Goal: Information Seeking & Learning: Learn about a topic

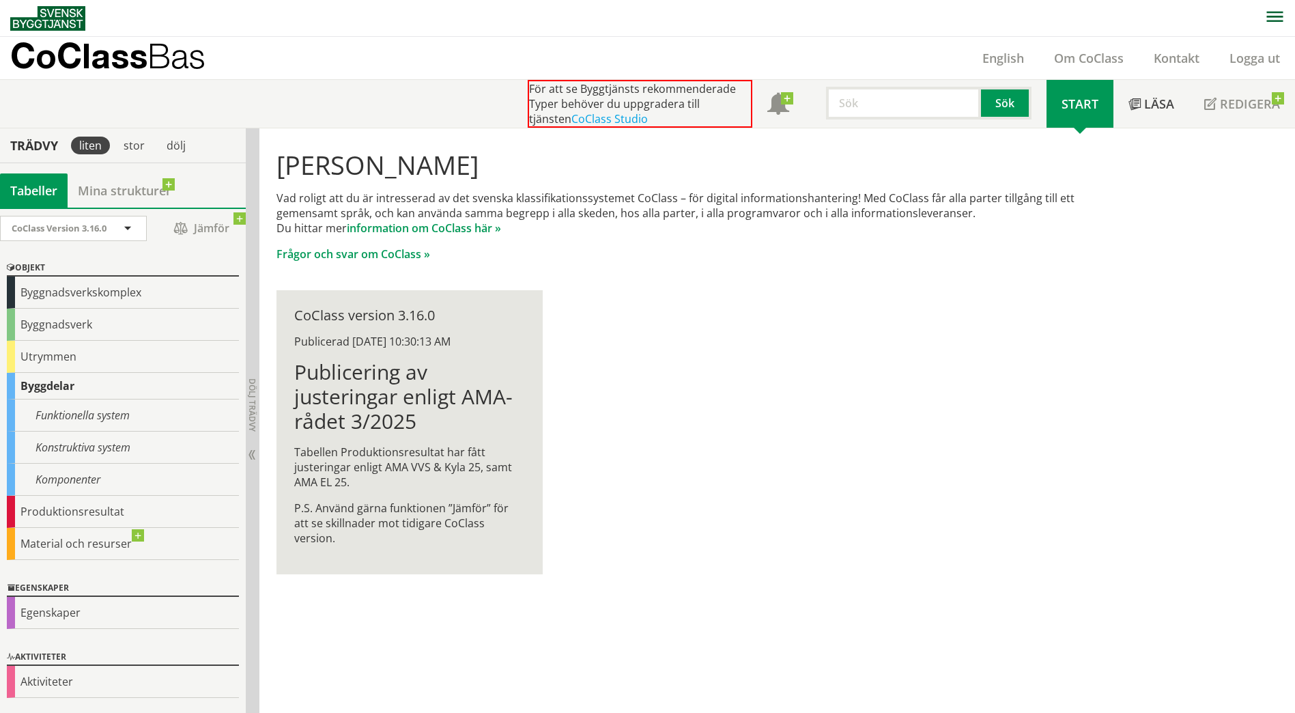
scroll to position [1, 0]
click at [858, 107] on input "text" at bounding box center [903, 102] width 155 height 33
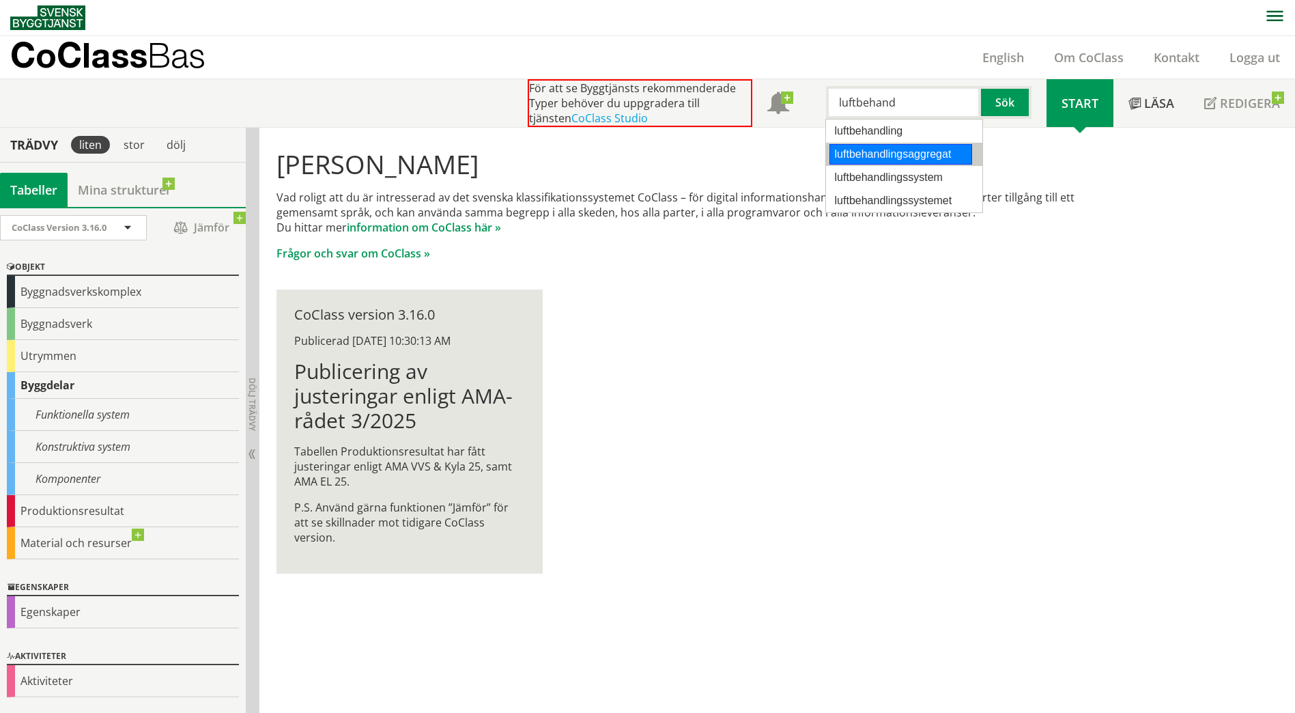
click at [956, 151] on div "luftbehandlingsaggregat" at bounding box center [900, 154] width 143 height 20
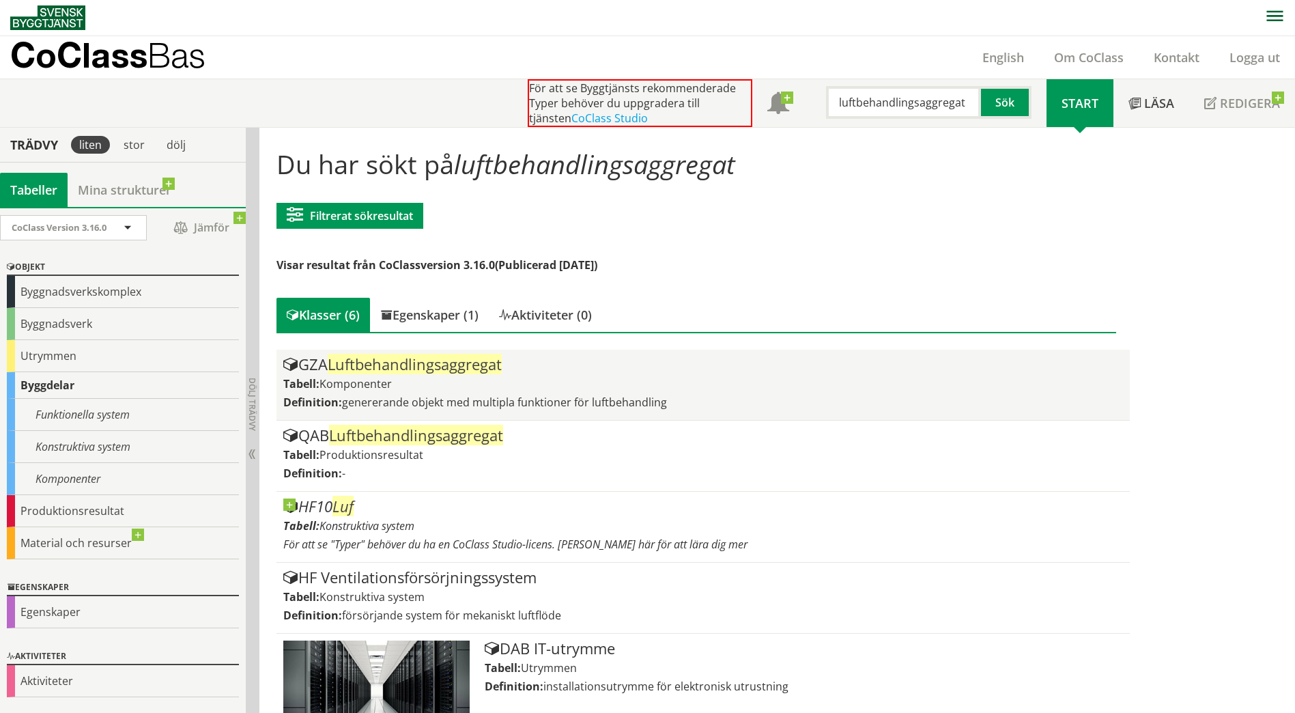
type input "luftbehandlingsaggregat"
click at [440, 369] on span "Luftbehandlingsaggregat" at bounding box center [415, 364] width 174 height 20
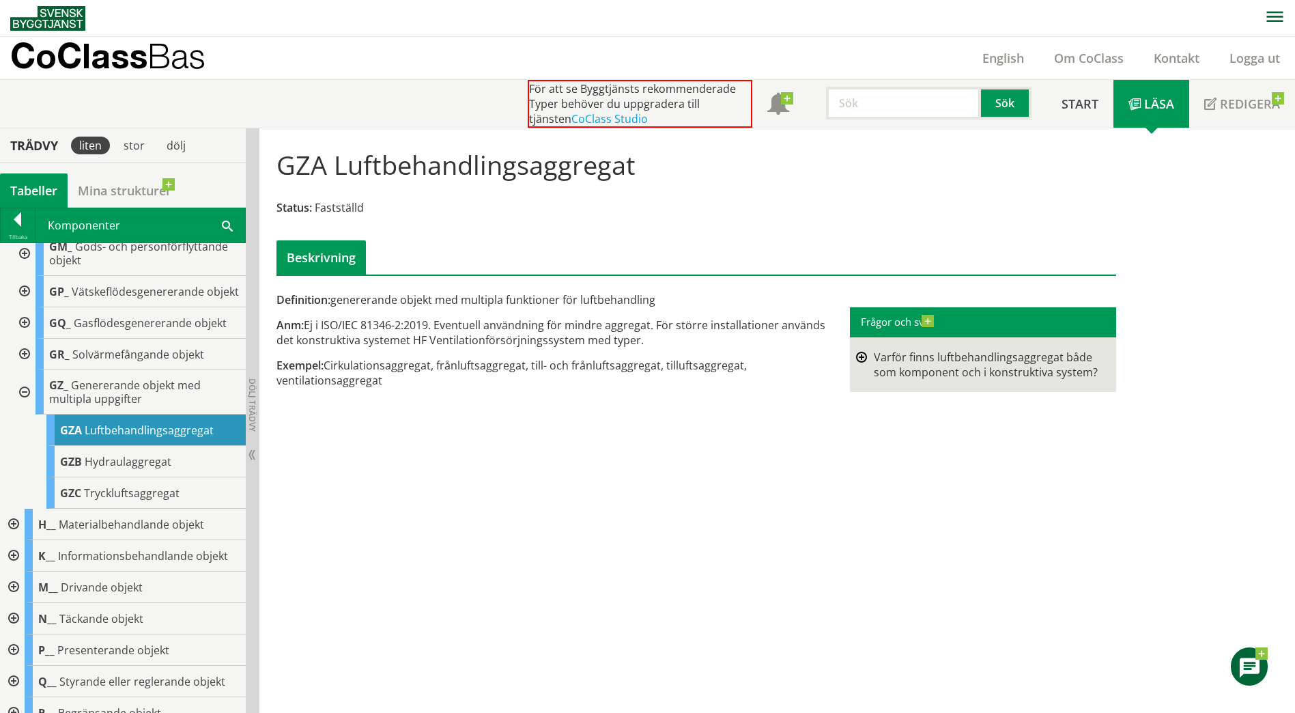
scroll to position [375, 0]
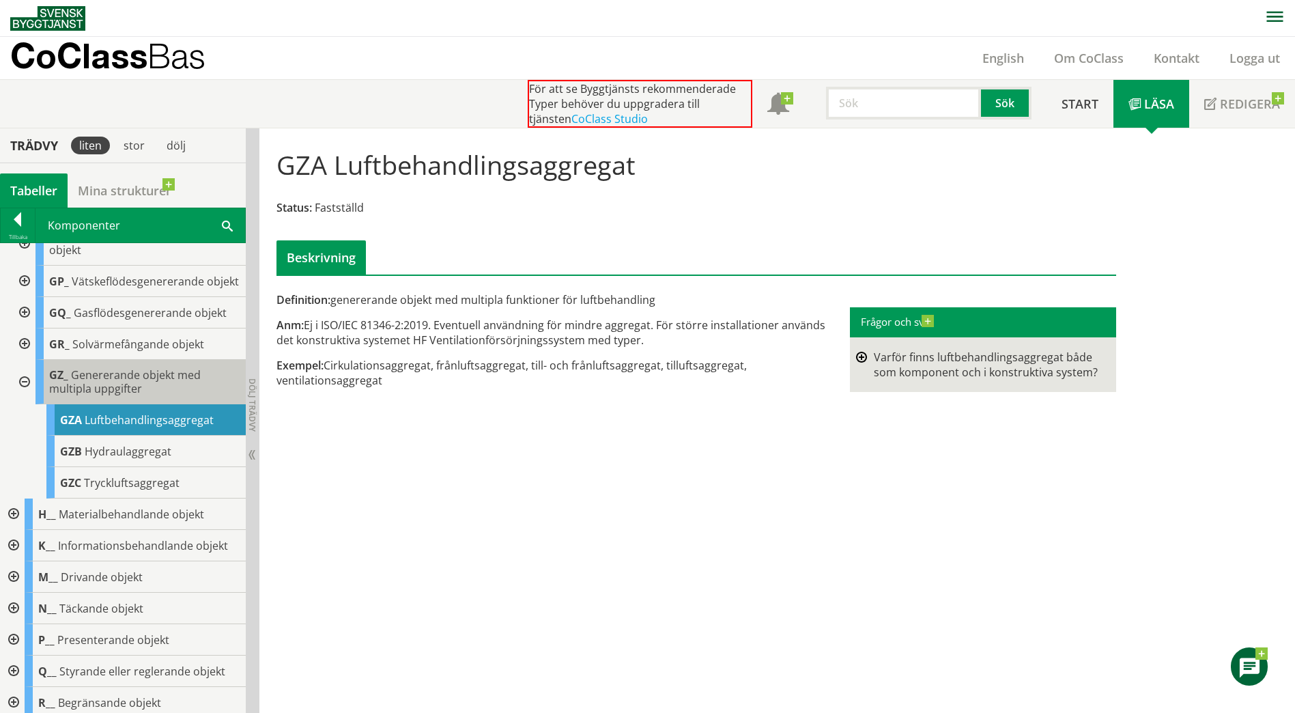
click at [141, 404] on div "GZ_ Genererande objekt med multipla uppgifter" at bounding box center [140, 382] width 210 height 44
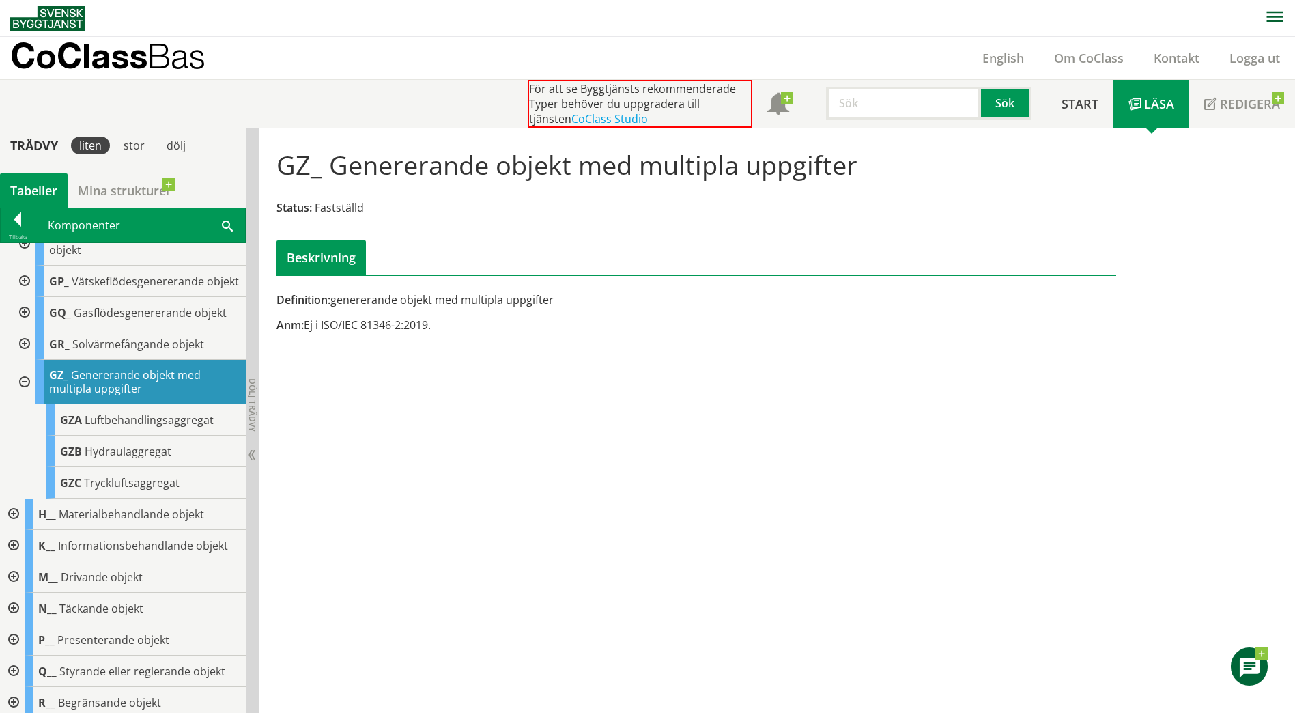
drag, startPoint x: 592, startPoint y: 306, endPoint x: 576, endPoint y: 306, distance: 15.7
click at [590, 306] on div "Definition: genererande objekt med multipla uppgifter" at bounding box center [552, 299] width 552 height 15
drag, startPoint x: 849, startPoint y: 167, endPoint x: 435, endPoint y: 160, distance: 413.7
click at [452, 161] on h1 "GZ_ Genererande objekt med multipla uppgifter" at bounding box center [566, 164] width 581 height 30
drag, startPoint x: 335, startPoint y: 300, endPoint x: 523, endPoint y: 304, distance: 188.4
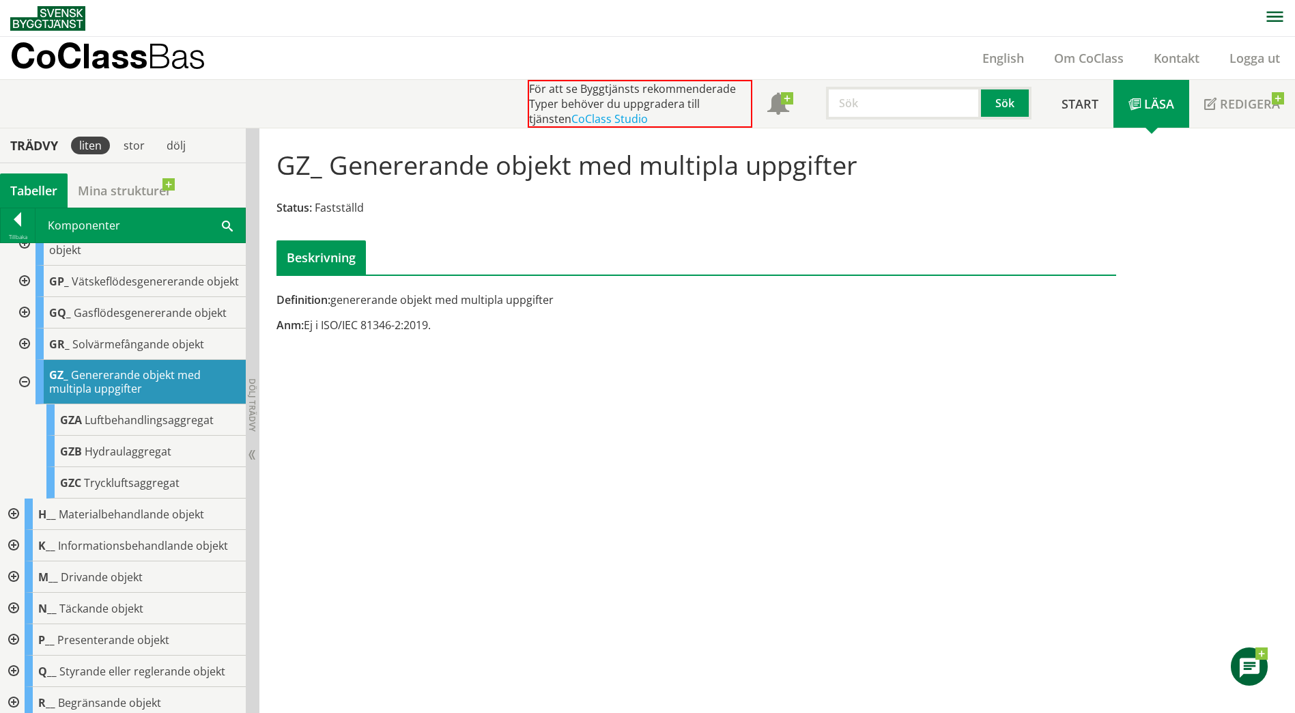
click at [523, 304] on div "Definition: genererande objekt med multipla uppgifter" at bounding box center [552, 299] width 552 height 15
click at [628, 394] on div "GZ_ Genererande objekt med multipla uppgifter Status: Fastställd Beskrivning De…" at bounding box center [776, 420] width 1035 height 585
click at [182, 427] on span "Luftbehandlingsaggregat" at bounding box center [149, 419] width 129 height 15
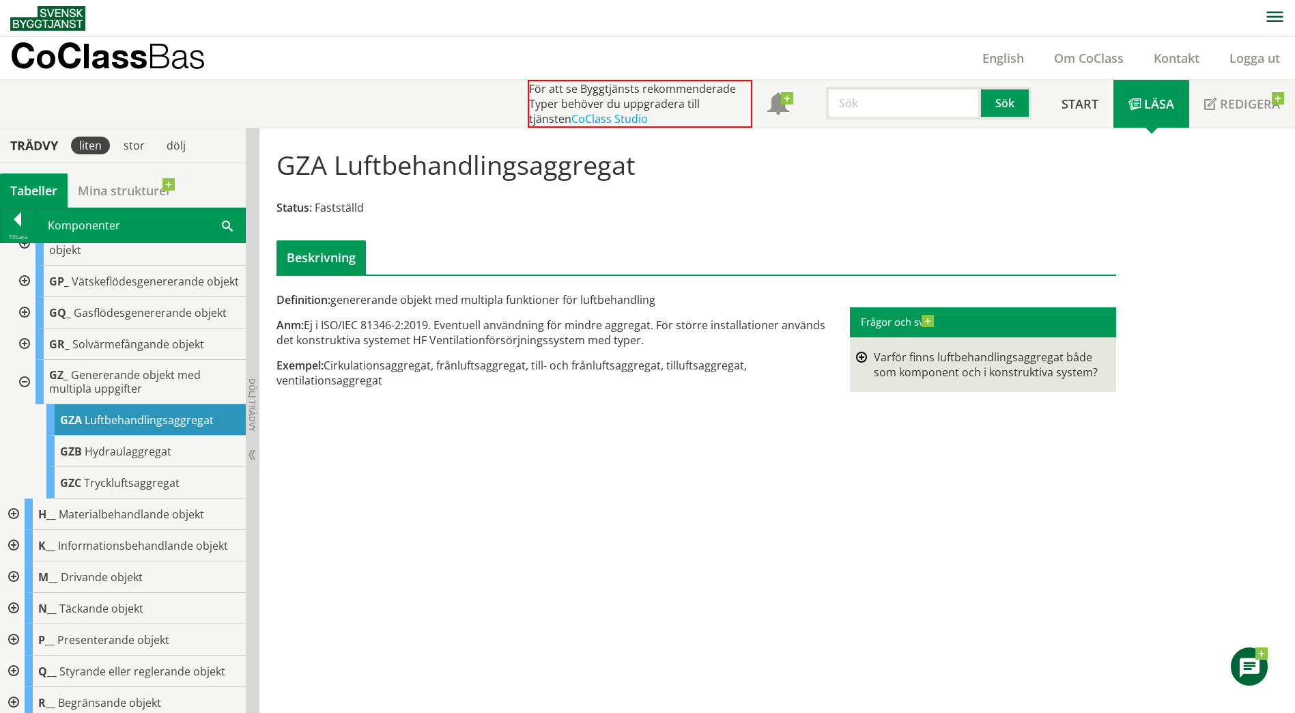
drag, startPoint x: 339, startPoint y: 296, endPoint x: 386, endPoint y: 306, distance: 48.2
click at [380, 296] on div "Definition: genererande objekt med multipla funktioner för luftbehandling" at bounding box center [552, 299] width 552 height 15
click at [352, 364] on div "Exempel: Cirkulationsaggregat, frånluftsaggregat, till- och frånluftsaggregat, …" at bounding box center [552, 373] width 552 height 30
drag, startPoint x: 334, startPoint y: 362, endPoint x: 388, endPoint y: 382, distance: 56.8
click at [388, 382] on div "Exempel: Cirkulationsaggregat, frånluftsaggregat, till- och frånluftsaggregat, …" at bounding box center [552, 373] width 552 height 30
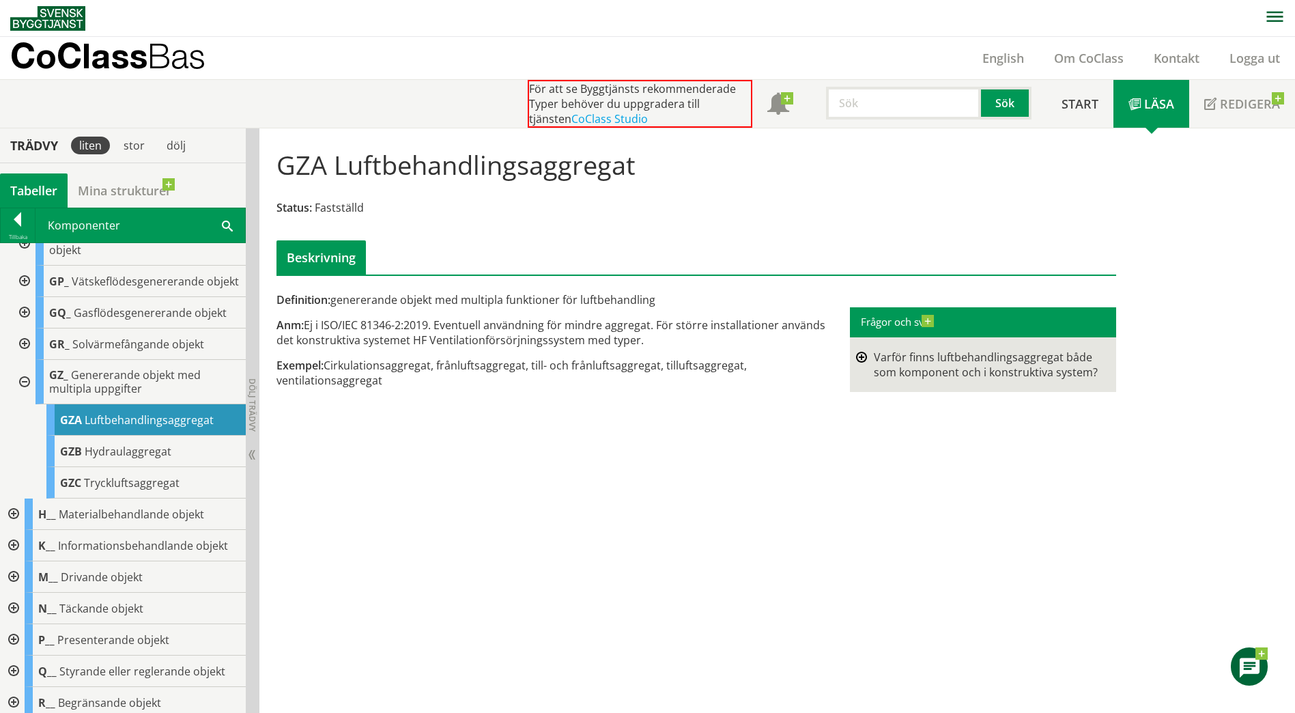
drag, startPoint x: 386, startPoint y: 293, endPoint x: 603, endPoint y: 299, distance: 217.1
click at [601, 299] on div "Definition: genererande objekt med multipla funktioner för luftbehandling" at bounding box center [552, 299] width 552 height 15
click at [621, 364] on div "Exempel: Cirkulationsaggregat, frånluftsaggregat, till- och frånluftsaggregat, …" at bounding box center [552, 373] width 552 height 30
click at [149, 459] on span "Hydraulaggregat" at bounding box center [128, 451] width 87 height 15
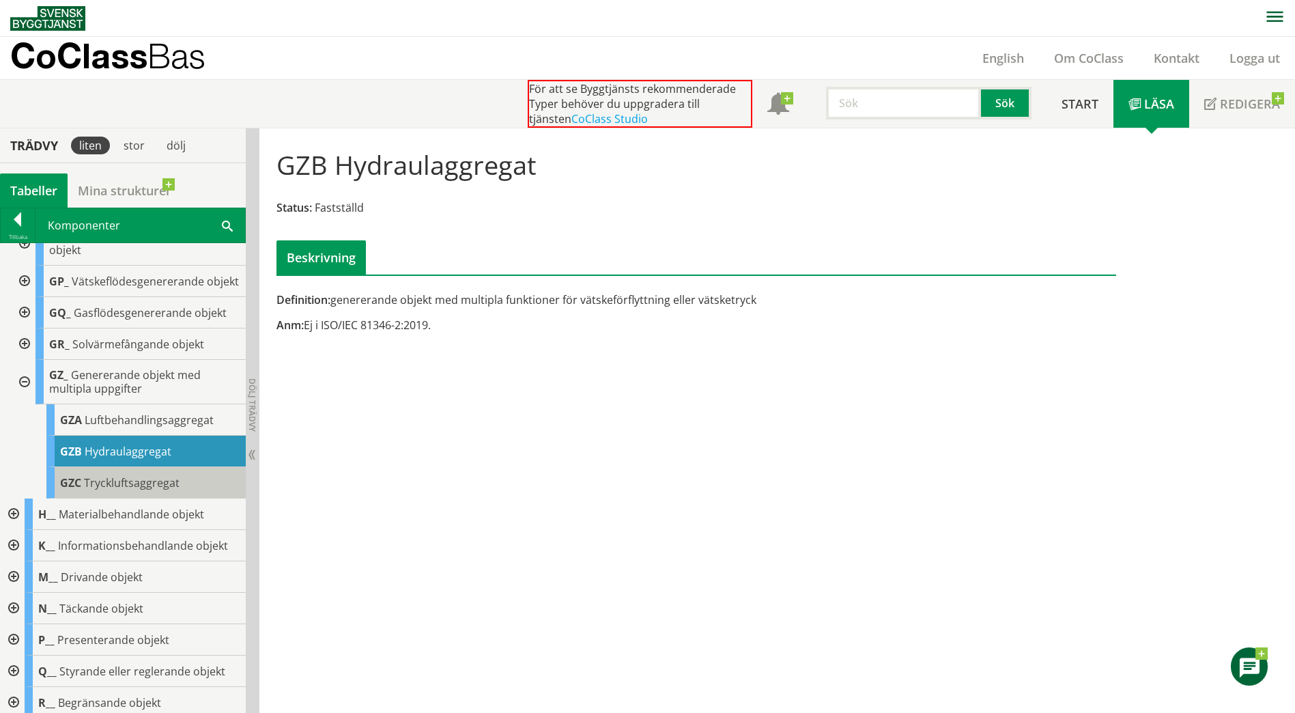
click at [119, 490] on span "Tryckluftsaggregat" at bounding box center [132, 482] width 96 height 15
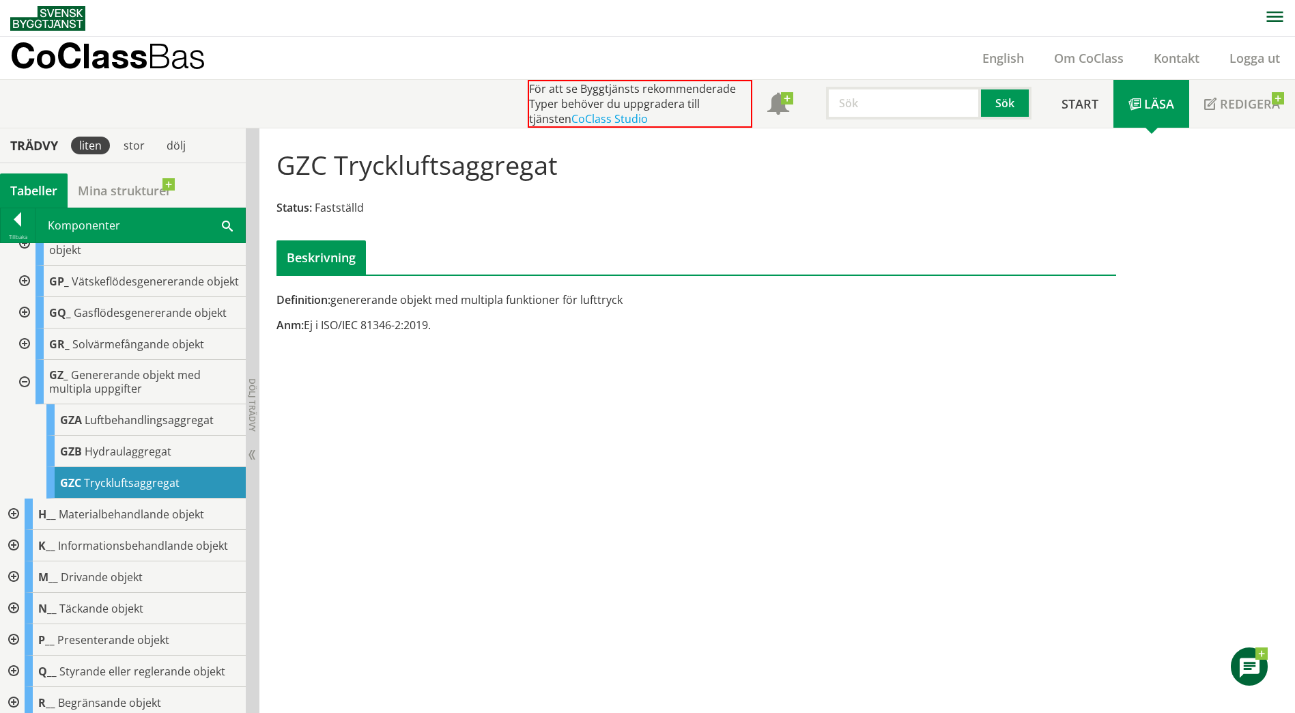
scroll to position [375, 0]
